Goal: Task Accomplishment & Management: Manage account settings

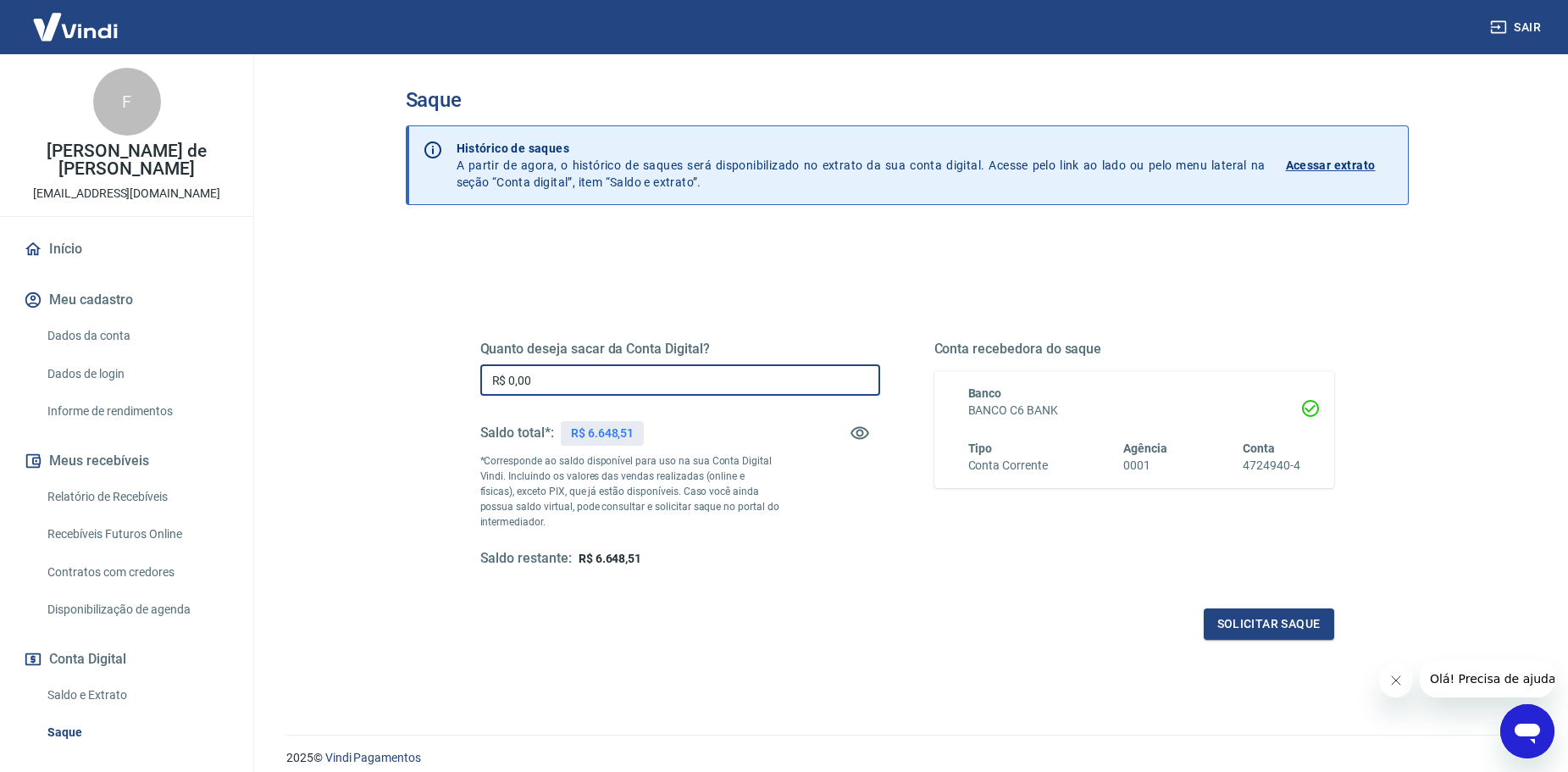
drag, startPoint x: 541, startPoint y: 380, endPoint x: 383, endPoint y: 367, distance: 158.5
click at [383, 367] on div "Saque Histórico de saques A partir de agora, o histórico de saques será disponi…" at bounding box center [907, 384] width 1085 height 660
type input "R$ 6.648,51"
click at [1247, 618] on button "Solicitar saque" at bounding box center [1269, 625] width 130 height 31
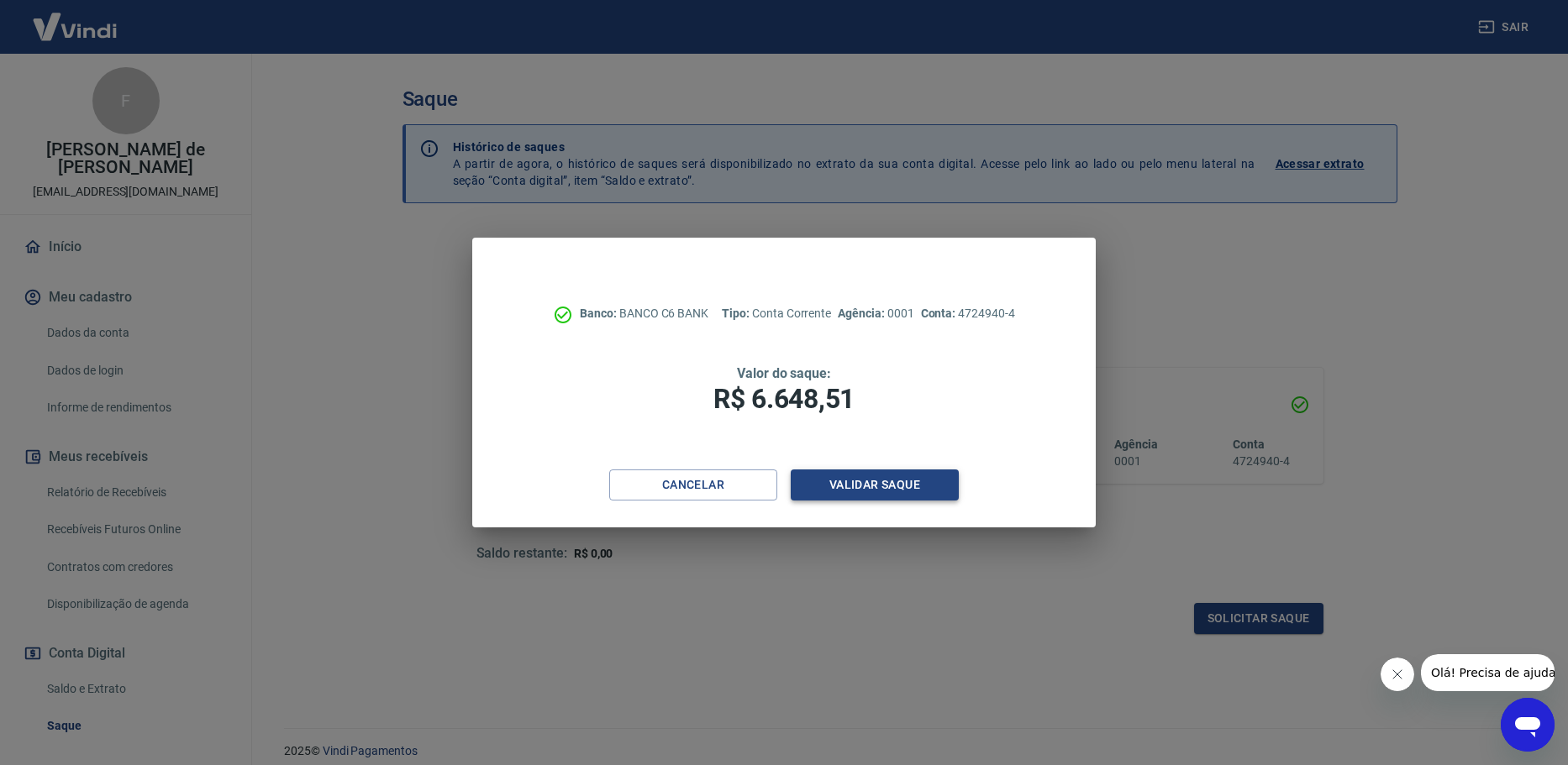
click at [854, 490] on button "Validar saque" at bounding box center [875, 484] width 168 height 31
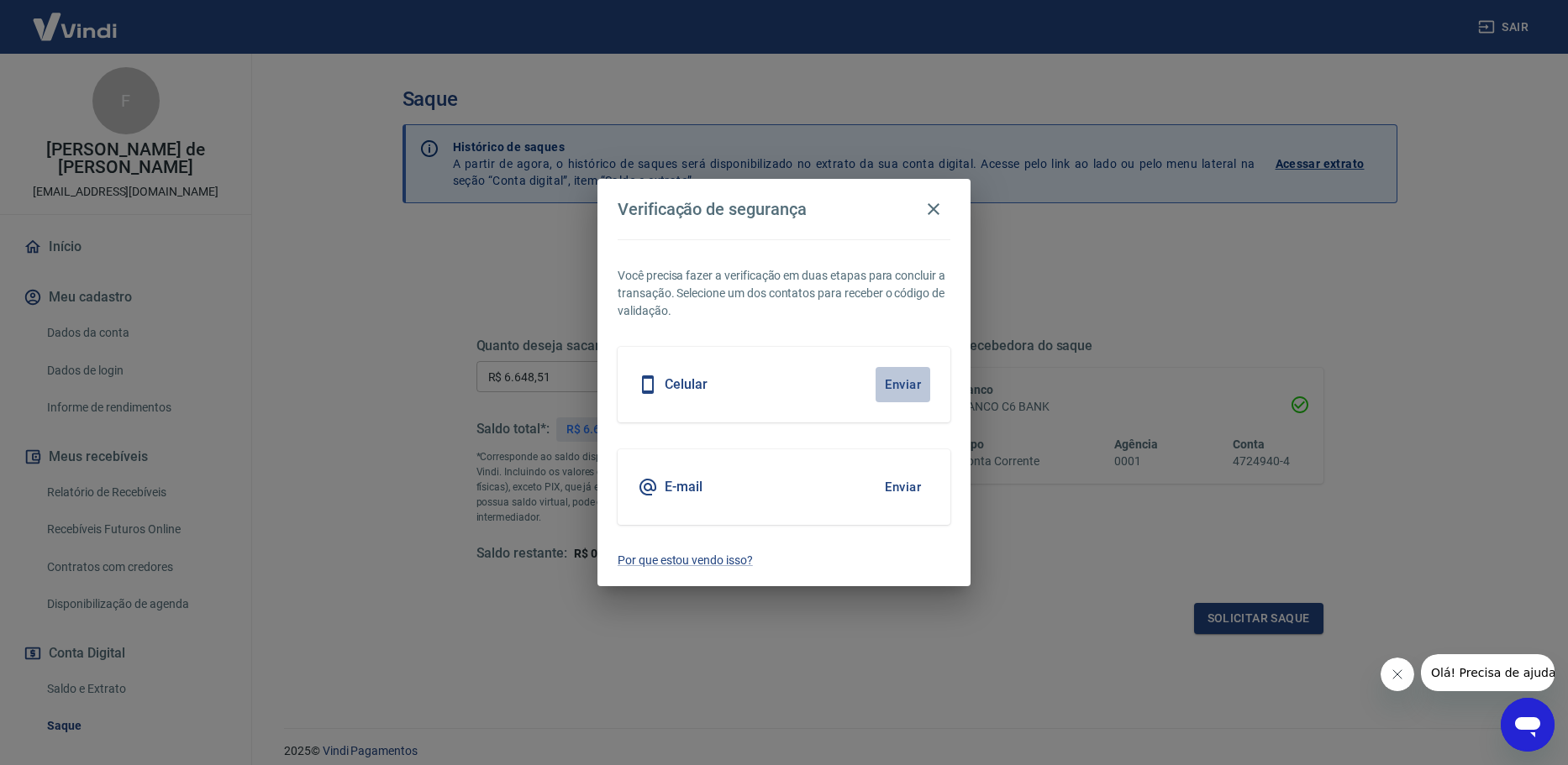
click at [913, 384] on button "Enviar" at bounding box center [903, 384] width 55 height 35
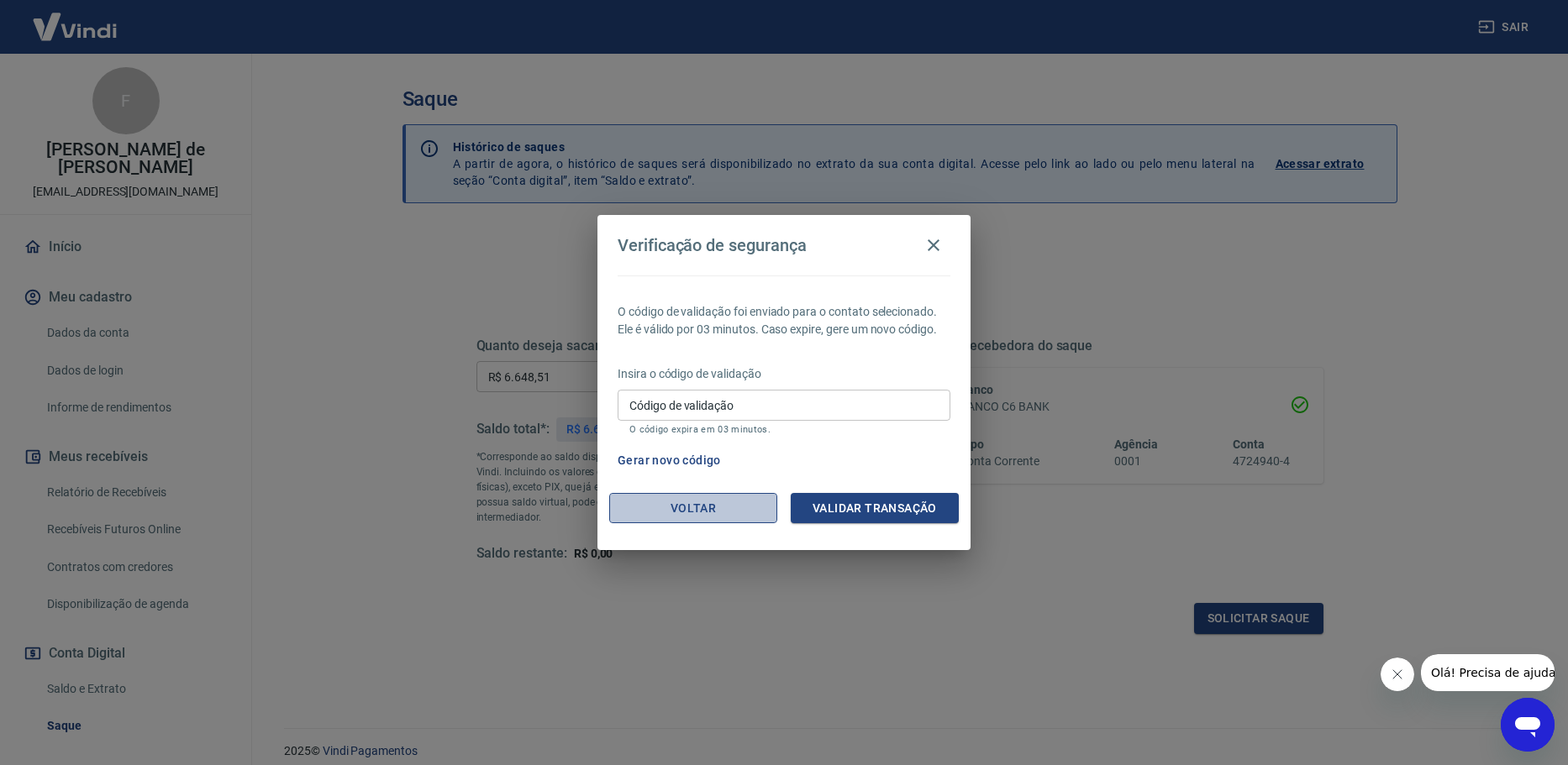
click at [664, 504] on button "Voltar" at bounding box center [693, 509] width 168 height 31
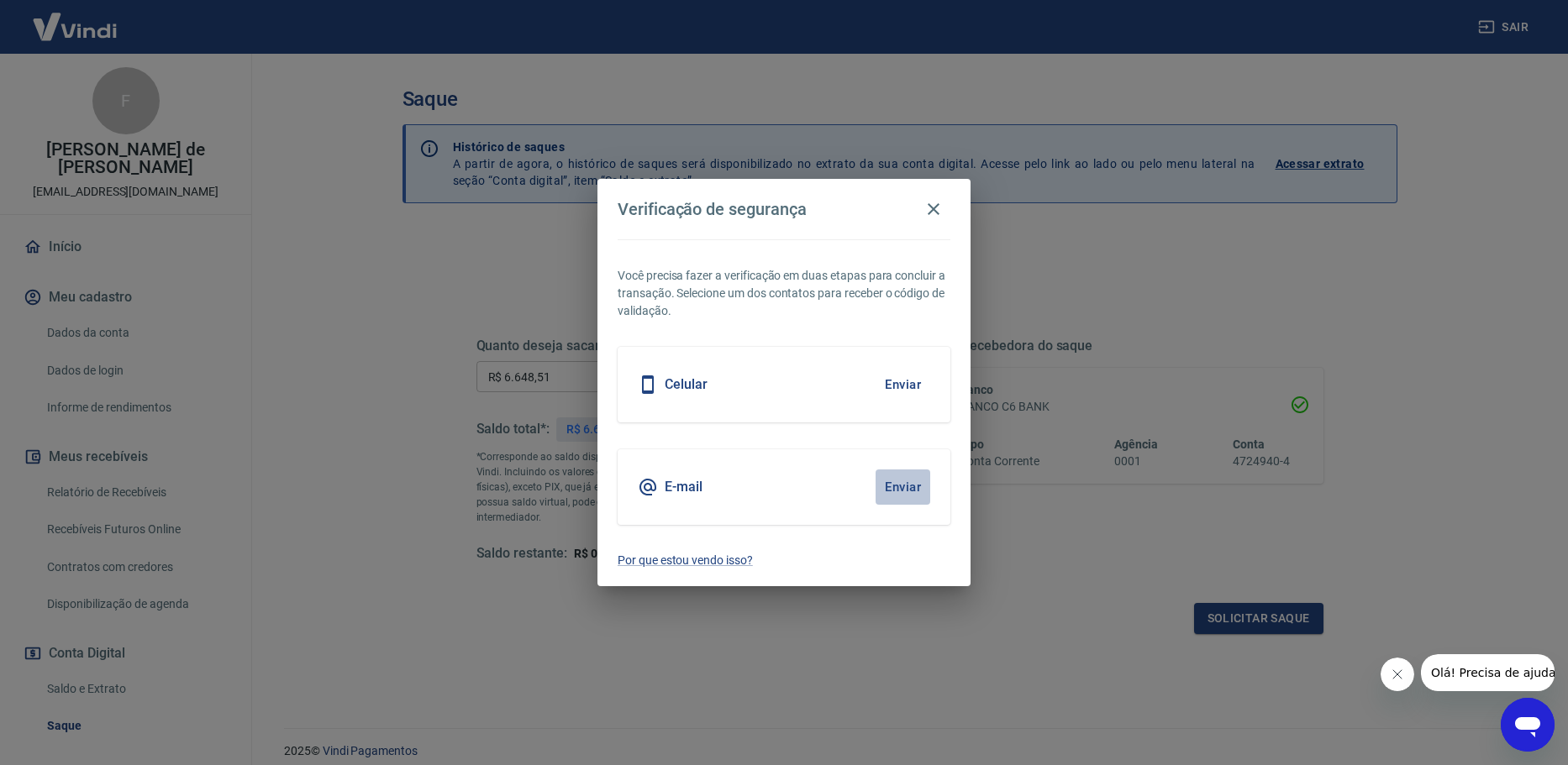
click at [887, 485] on button "Enviar" at bounding box center [903, 486] width 55 height 35
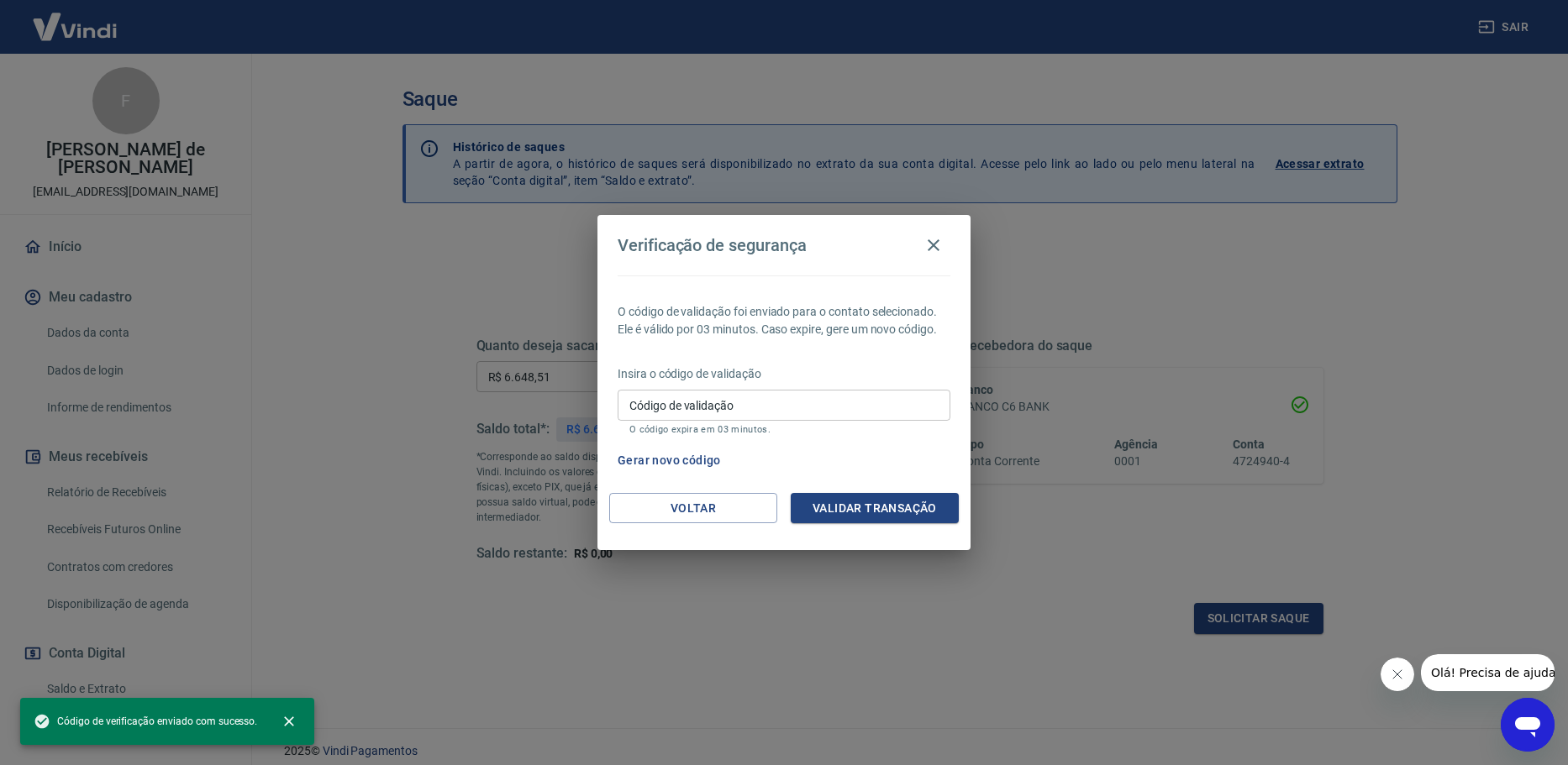
click at [751, 411] on input "Código de validação" at bounding box center [784, 405] width 333 height 31
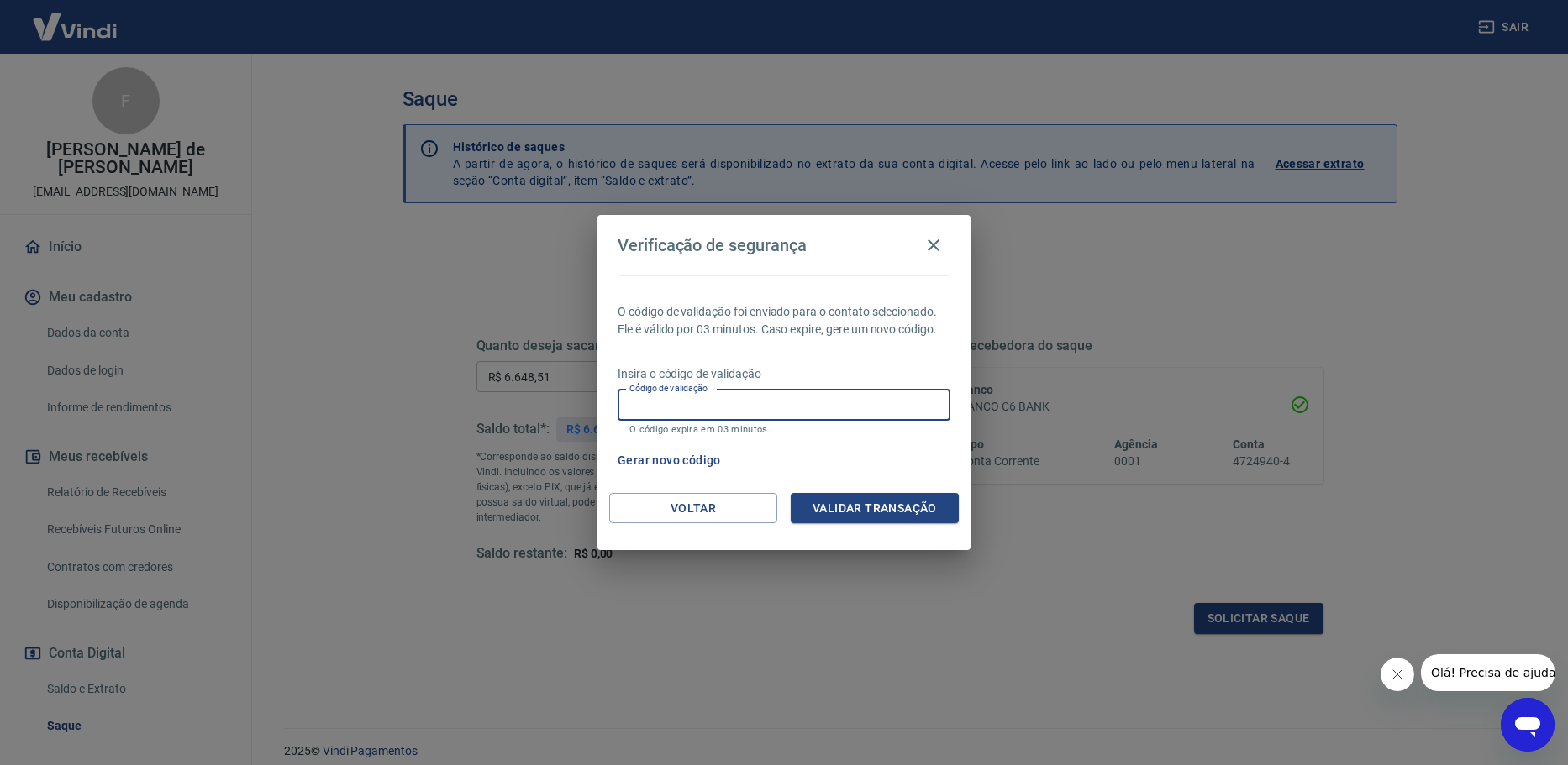
paste input "161266"
type input "161266"
click at [855, 509] on button "Validar transação" at bounding box center [875, 509] width 168 height 31
